Goal: Obtain resource: Download file/media

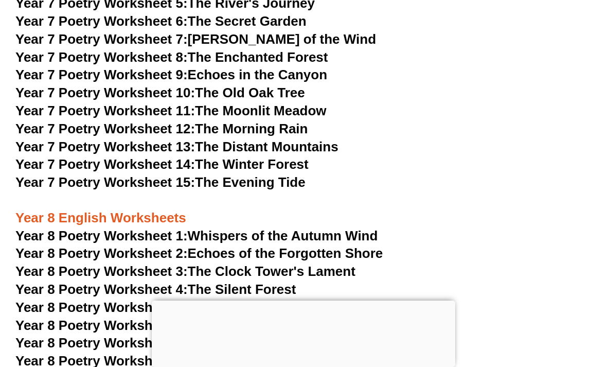
scroll to position [6165, 0]
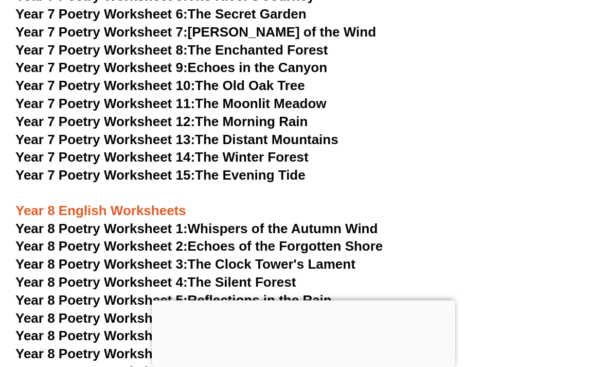
click at [91, 328] on span "Year 8 Poetry Worksheet 7:" at bounding box center [101, 335] width 172 height 15
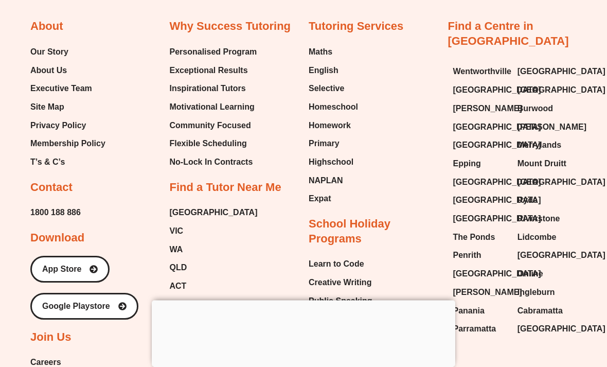
scroll to position [10470, 0]
click at [411, 300] on div at bounding box center [303, 300] width 303 height 0
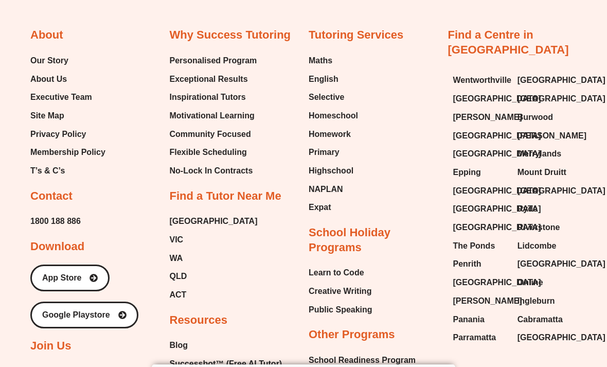
scroll to position [10466, 0]
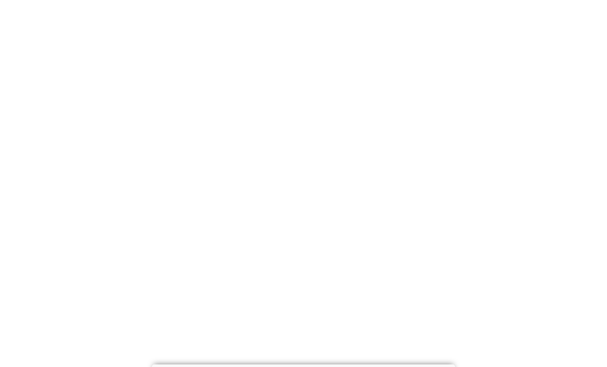
scroll to position [10499, 0]
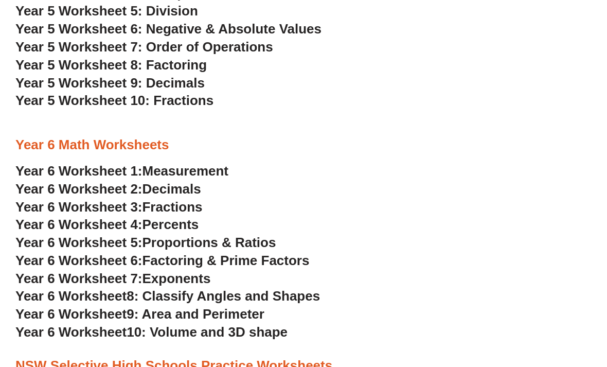
scroll to position [1813, 0]
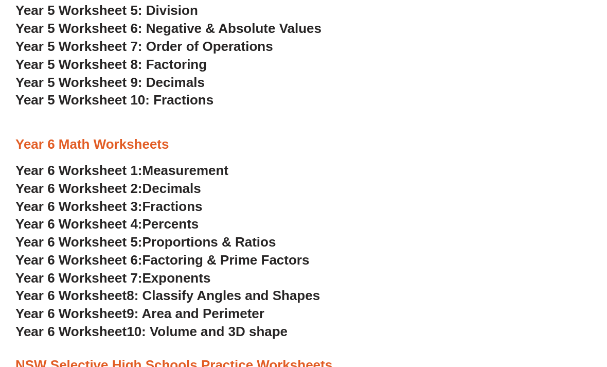
click at [203, 163] on span "Measurement" at bounding box center [185, 170] width 86 height 15
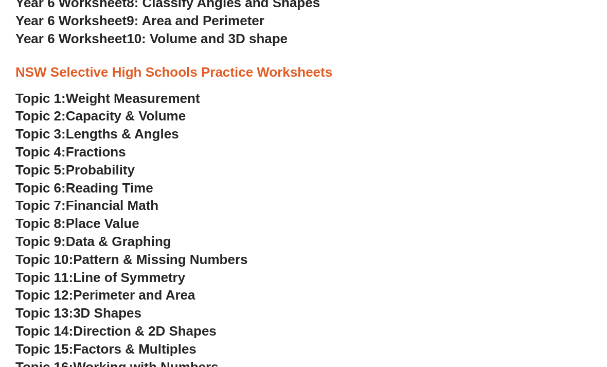
scroll to position [2106, 0]
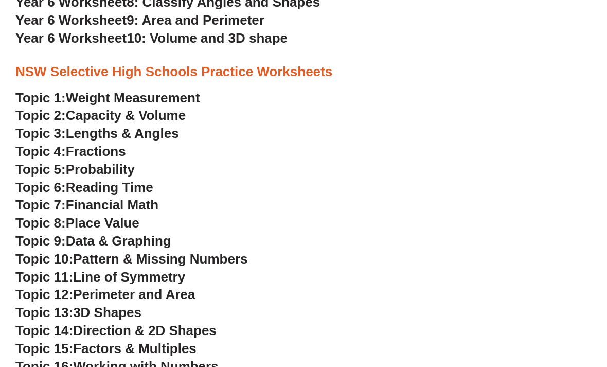
click at [85, 91] on span "Weight Measurement" at bounding box center [133, 98] width 134 height 15
